Goal: Task Accomplishment & Management: Use online tool/utility

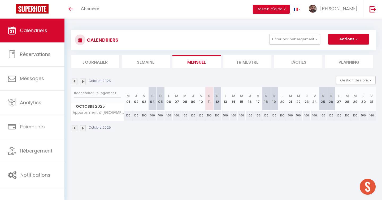
scroll to position [48, 0]
click at [277, 38] on button "Filtrer par hébergement" at bounding box center [294, 39] width 51 height 11
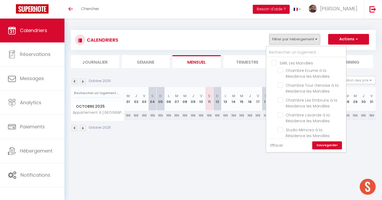
click at [279, 143] on link "Effacer" at bounding box center [276, 145] width 13 height 6
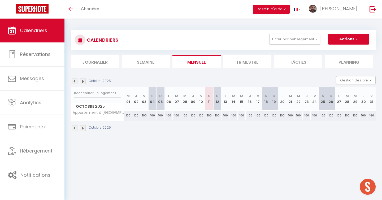
click at [295, 45] on div "CALENDRIERS Filtrer par hébergement SARL Les Mandiles Chambre Ecume à la Réside…" at bounding box center [223, 40] width 297 height 12
click at [295, 37] on button "Filtrer par hébergement" at bounding box center [294, 39] width 51 height 11
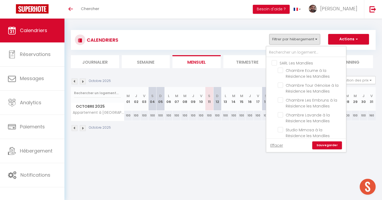
click at [326, 145] on link "Sauvegarder" at bounding box center [327, 145] width 30 height 8
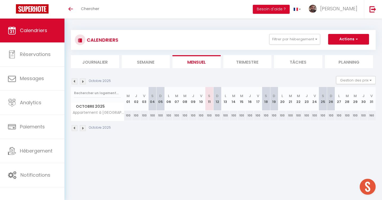
click at [307, 45] on div "CALENDRIERS Filtrer par hébergement SARL Les Mandiles Chambre Ecume à la Réside…" at bounding box center [223, 40] width 297 height 12
click at [306, 39] on button "Filtrer par hébergement" at bounding box center [294, 39] width 51 height 11
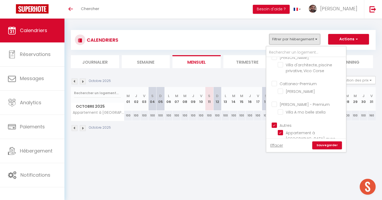
scroll to position [248, 0]
click at [274, 122] on input "Autres" at bounding box center [312, 124] width 80 height 5
checkbox input "false"
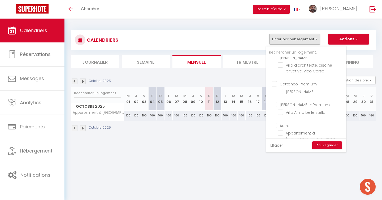
checkbox input "false"
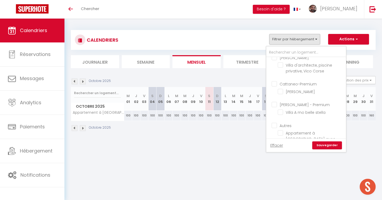
checkbox input "false"
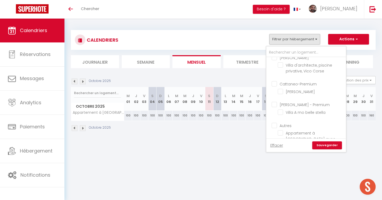
checkbox input "false"
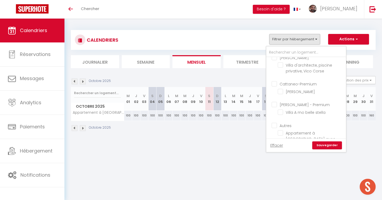
checkbox input "false"
click at [321, 143] on link "Sauvegarder" at bounding box center [327, 145] width 30 height 8
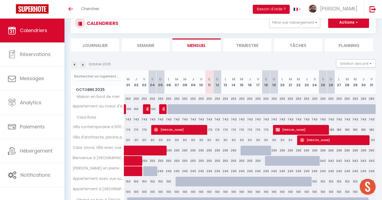
scroll to position [29, 0]
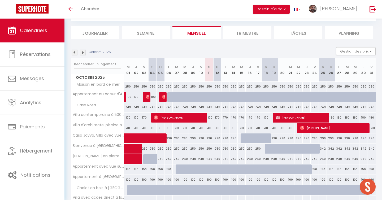
click at [287, 146] on div at bounding box center [290, 149] width 8 height 10
type input "250"
type input "[DATE]"
type input "Mer 22 Octobre 2025"
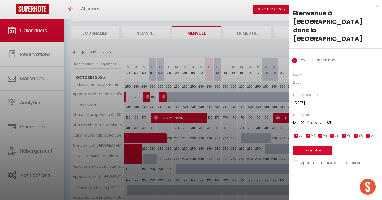
click at [239, 47] on div at bounding box center [191, 100] width 382 height 200
